Goal: Ask a question

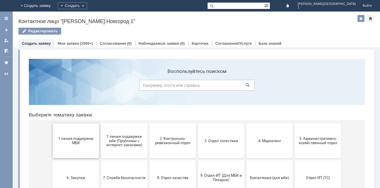
click at [84, 142] on span "1 линия поддержки МБК" at bounding box center [75, 140] width 43 height 9
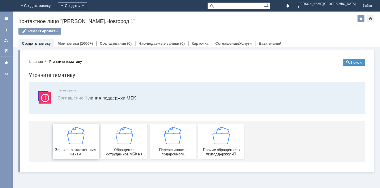
click at [82, 142] on img at bounding box center [75, 135] width 17 height 17
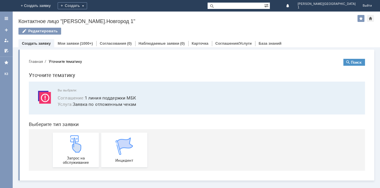
click at [82, 142] on img at bounding box center [75, 143] width 17 height 17
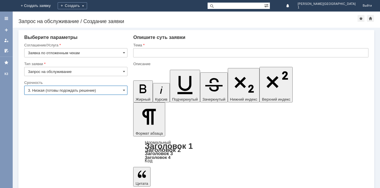
click at [55, 88] on input "3. Низкая (готовы подождать решение)" at bounding box center [75, 90] width 103 height 9
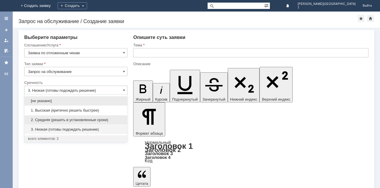
click at [52, 120] on span "2. Средняя (решить в установленные сроки)" at bounding box center [76, 120] width 96 height 5
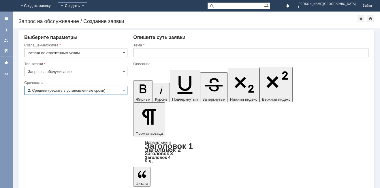
type input "2. Средняя (решить в установленные сроки)"
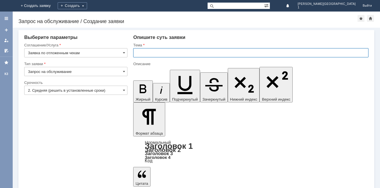
drag, startPoint x: 149, startPoint y: 57, endPoint x: 167, endPoint y: 55, distance: 17.7
click at [157, 52] on input "text" at bounding box center [250, 52] width 235 height 9
type input "Отложенные чеки"
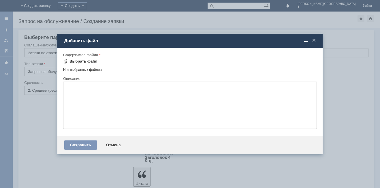
click at [77, 59] on div "Выбрать файл" at bounding box center [80, 61] width 34 height 7
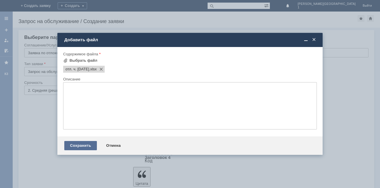
click at [74, 143] on div "Сохранить" at bounding box center [80, 145] width 33 height 9
